Goal: Find contact information: Find contact information

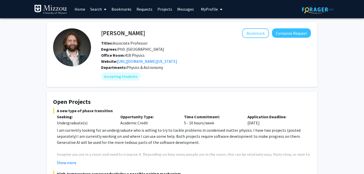
click at [126, 55] on span "Office Room: 418 Physics" at bounding box center [123, 55] width 44 height 5
drag, startPoint x: 126, startPoint y: 55, endPoint x: 137, endPoint y: 55, distance: 11.6
click at [135, 55] on span "Office Room: 418 Physics" at bounding box center [123, 55] width 44 height 5
click at [137, 55] on span "Office Room: 418 Physics" at bounding box center [123, 55] width 44 height 5
click at [191, 124] on div "Time Commitment: 5 - 10 hours/week" at bounding box center [211, 120] width 63 height 12
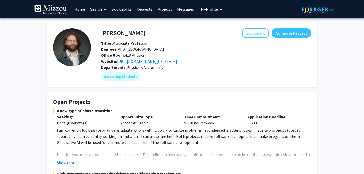
click at [191, 123] on div "Time Commitment: 5 - 10 hours/week" at bounding box center [211, 120] width 63 height 12
